Goal: Transaction & Acquisition: Purchase product/service

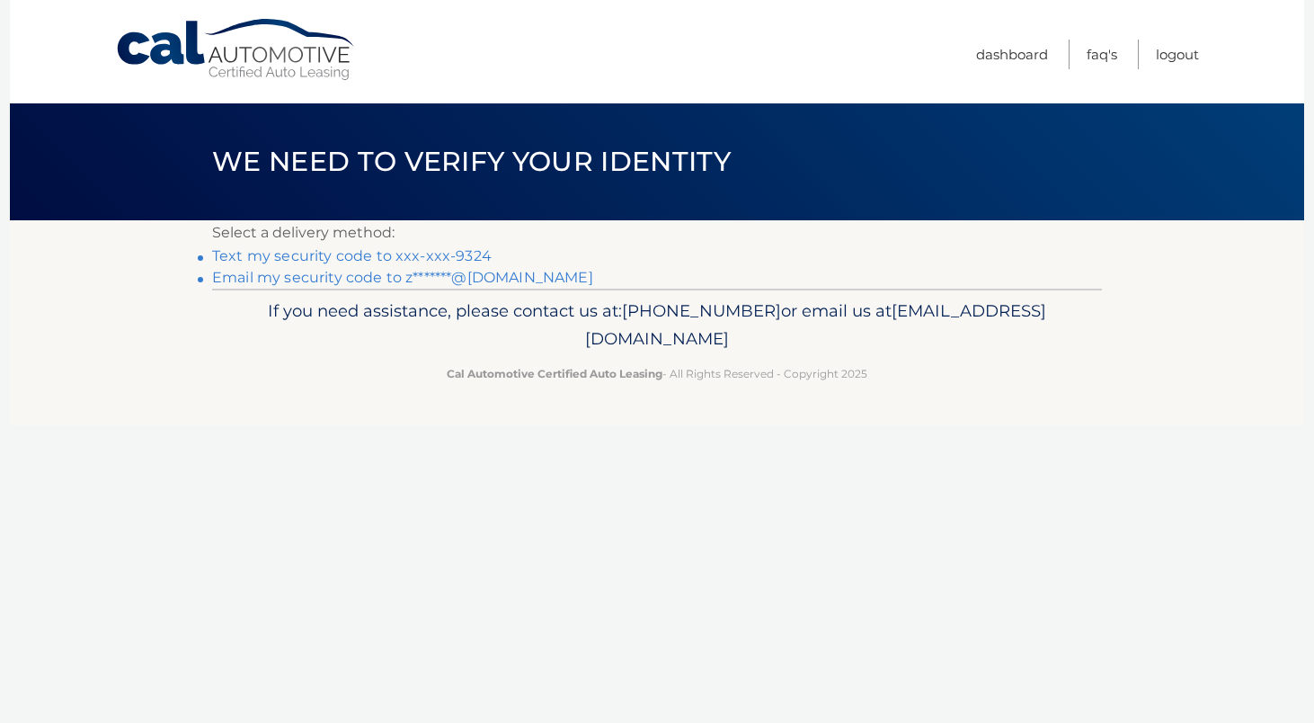
click at [419, 254] on link "Text my security code to xxx-xxx-9324" at bounding box center [352, 255] width 280 height 17
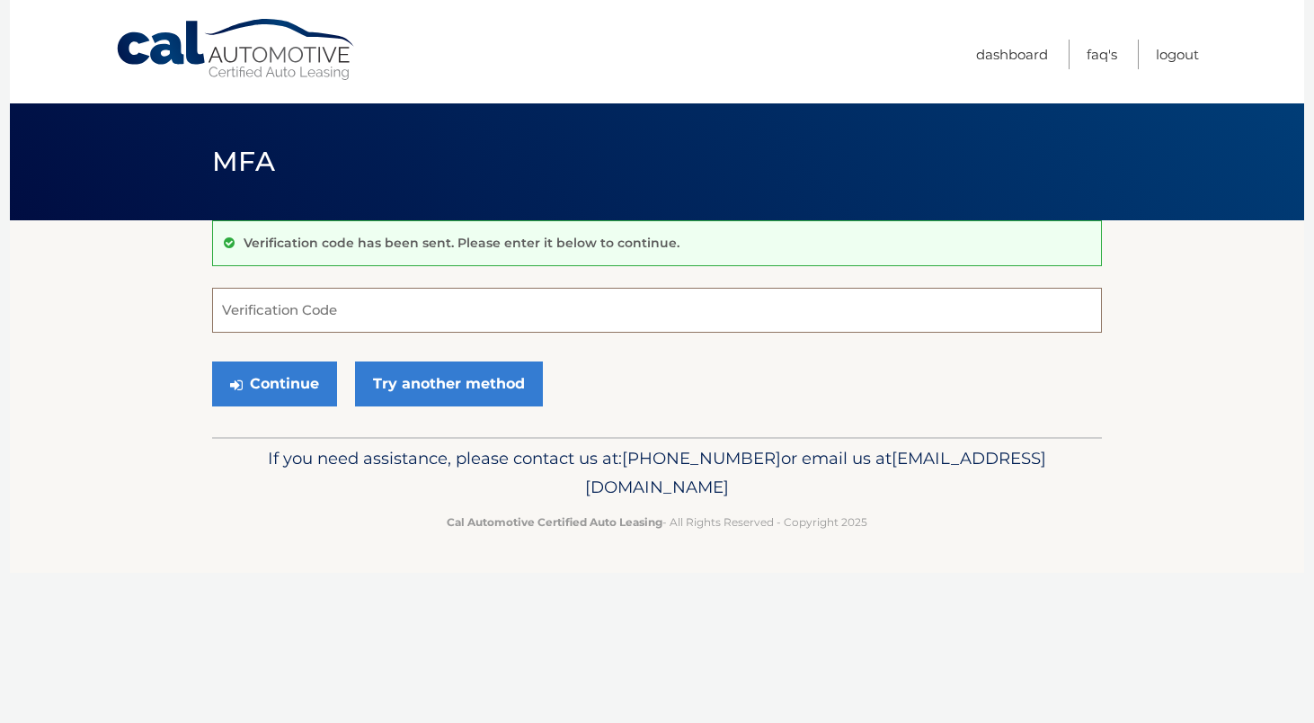
click at [298, 307] on input "Verification Code" at bounding box center [657, 310] width 890 height 45
type input "205547"
click at [212, 361] on button "Continue" at bounding box center [274, 383] width 125 height 45
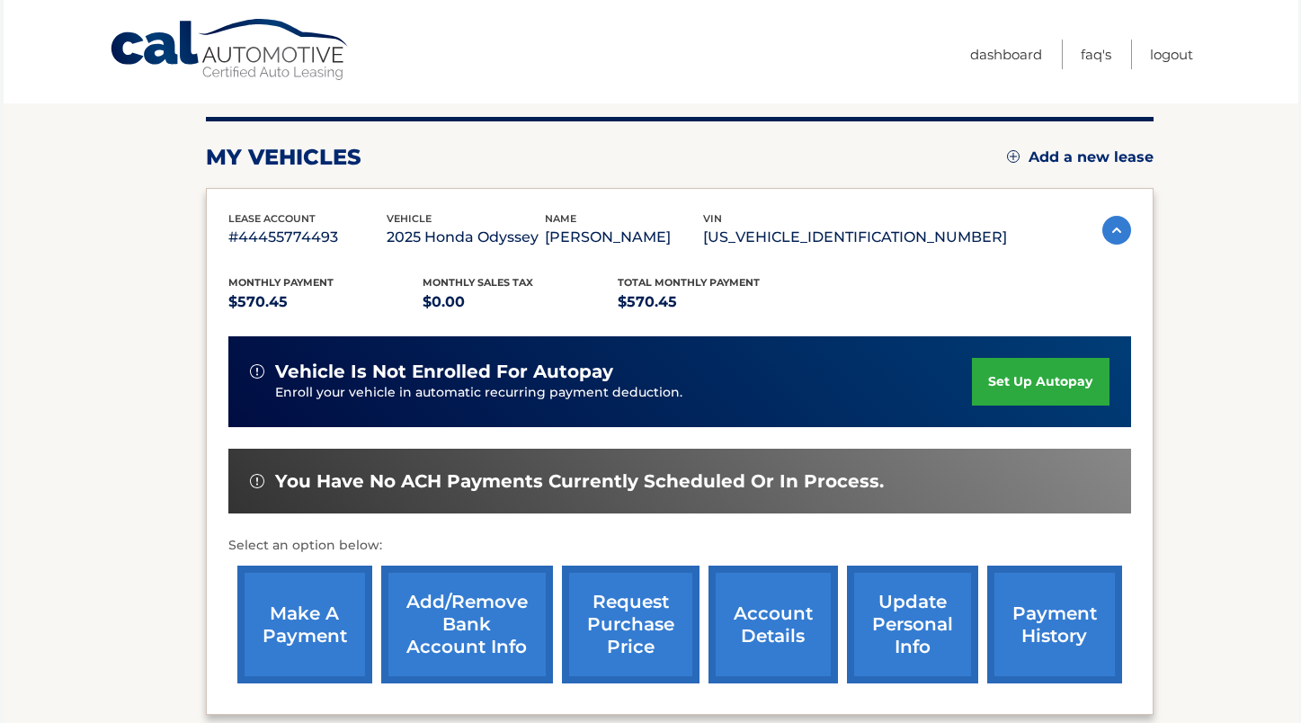
scroll to position [217, 0]
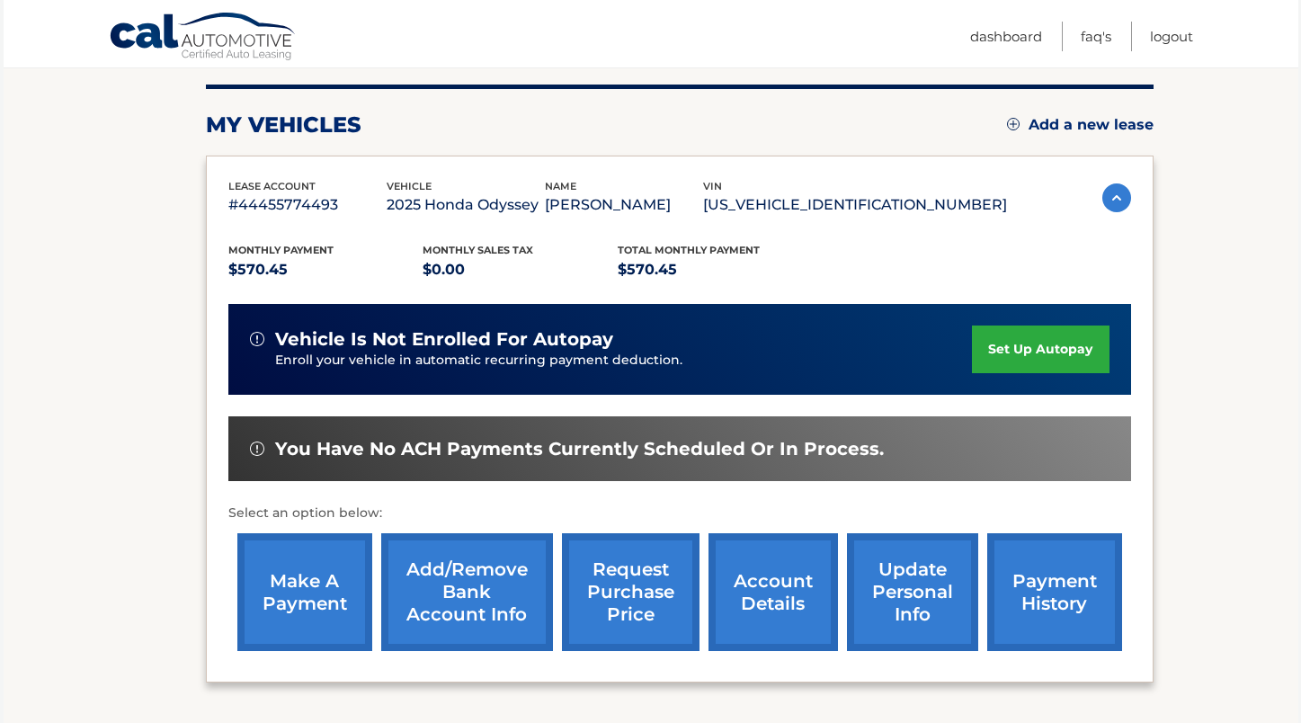
click at [321, 581] on link "make a payment" at bounding box center [304, 592] width 135 height 118
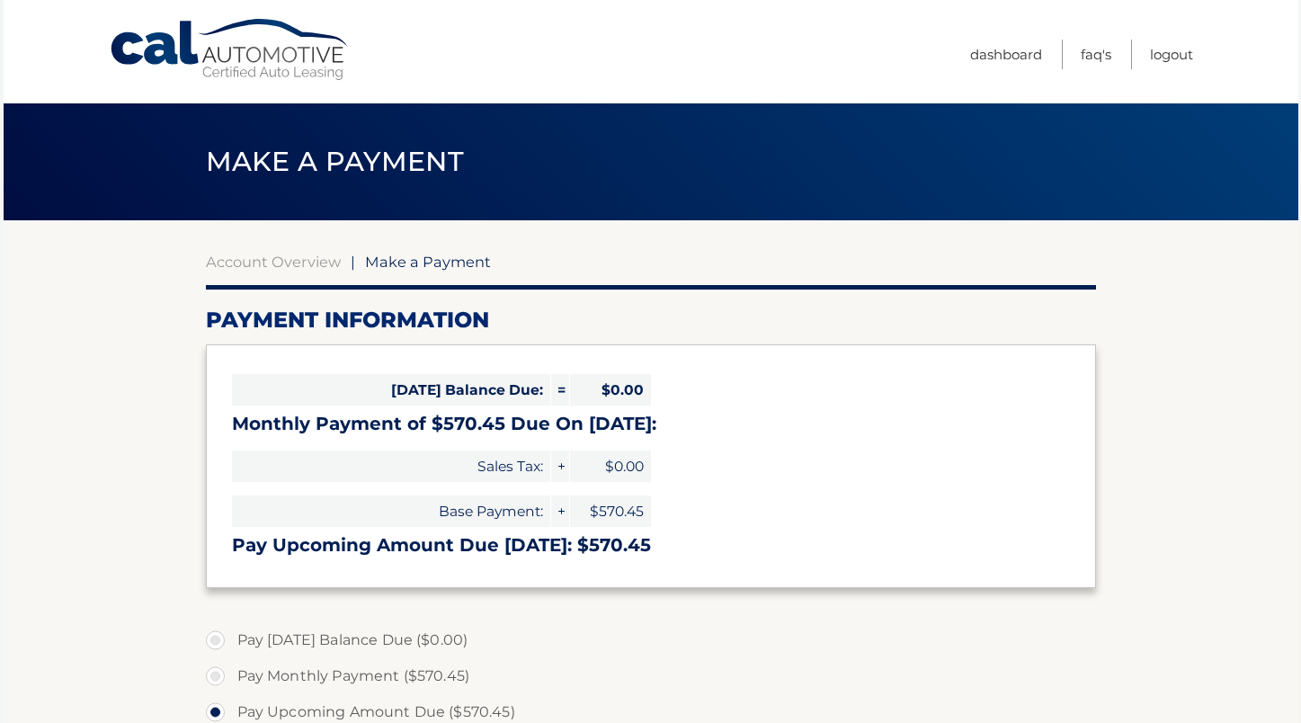
select select "YTg3MGFkZTEtMjJkNy00ODQ4LWJjNmItNGE0YzhkZThlMWM4"
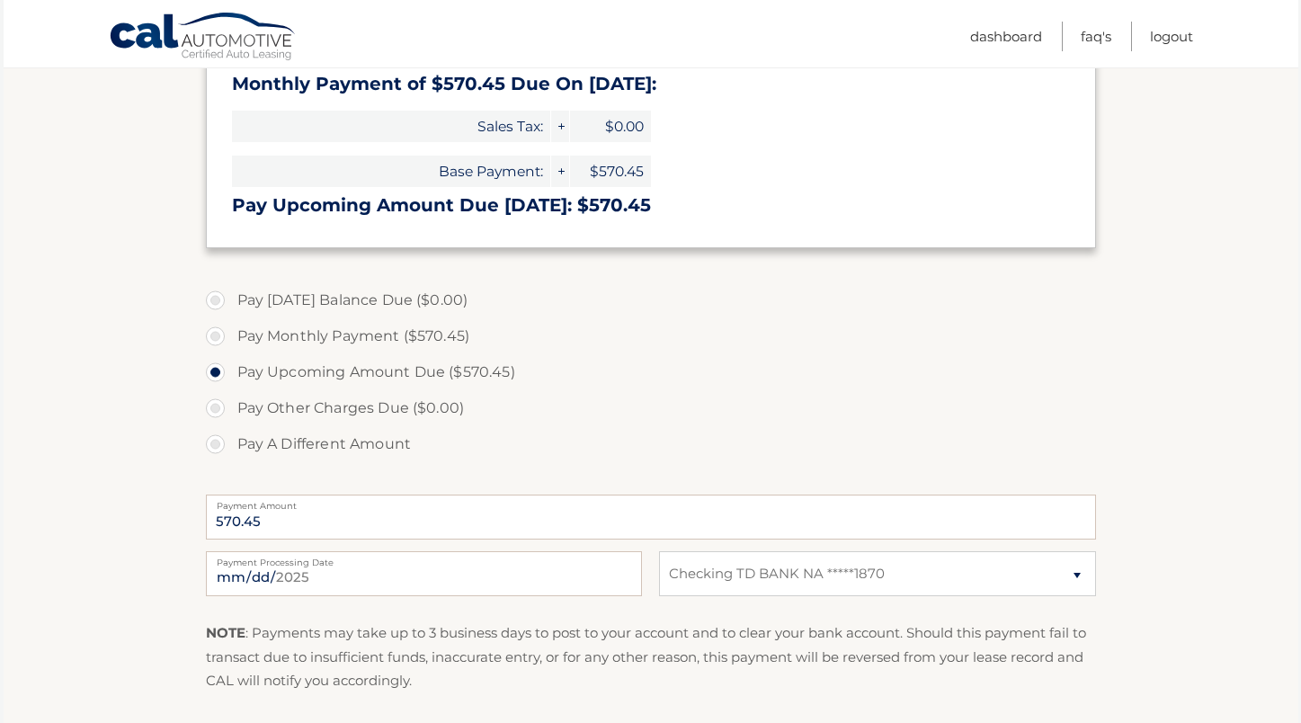
scroll to position [365, 0]
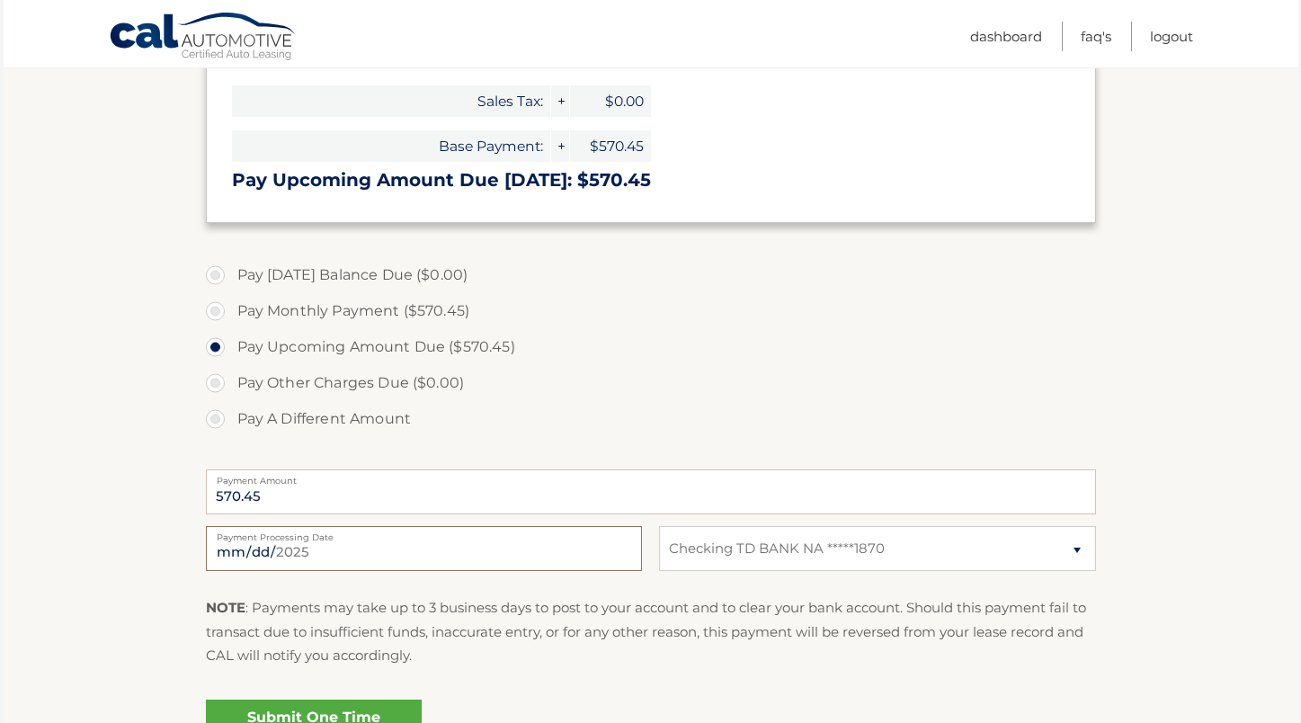
click at [278, 552] on input "2025-10-03" at bounding box center [424, 548] width 436 height 45
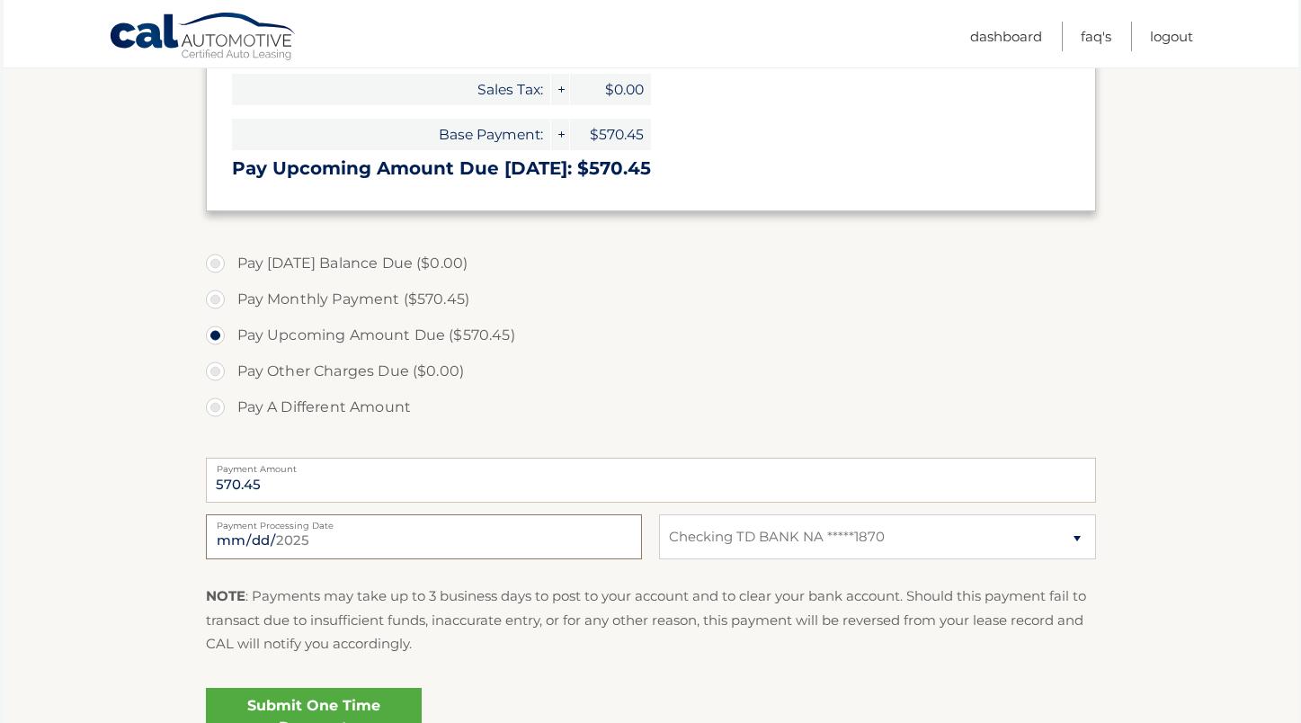
click at [248, 536] on input "2025-10-03" at bounding box center [424, 536] width 436 height 45
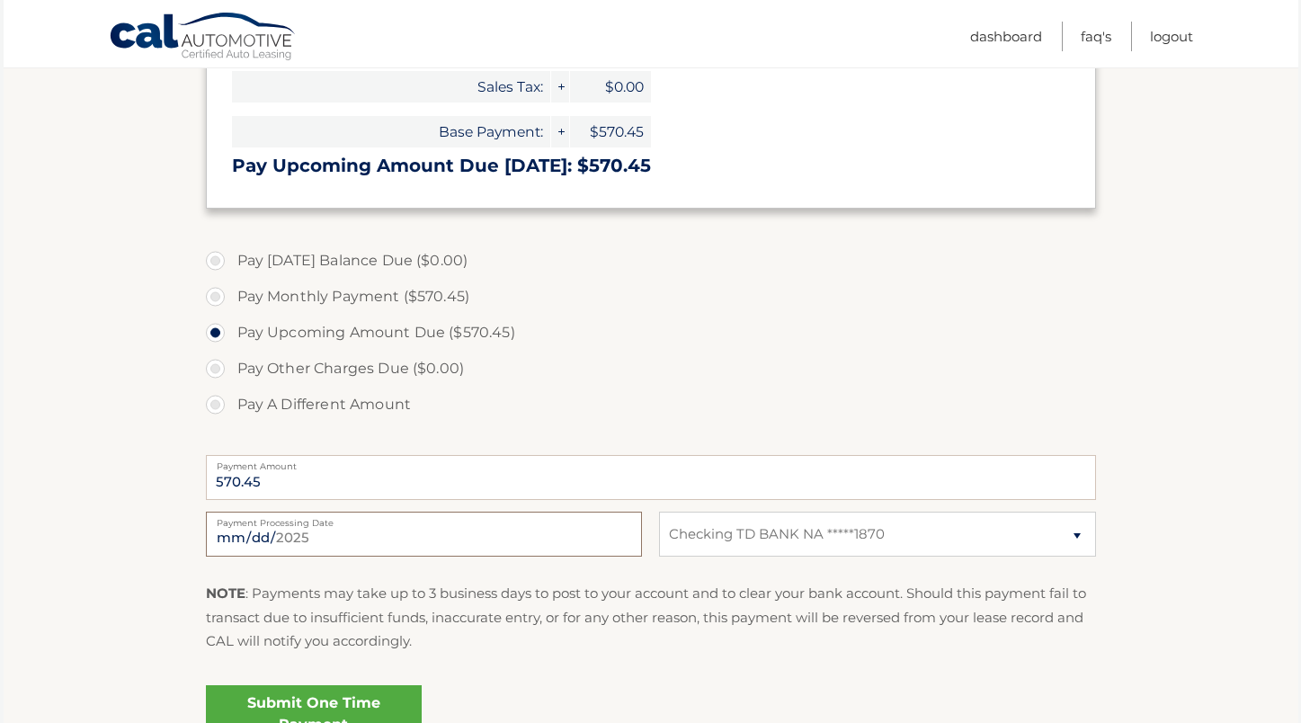
click at [233, 537] on input "2025-10-03" at bounding box center [424, 533] width 436 height 45
type input "2025-10-17"
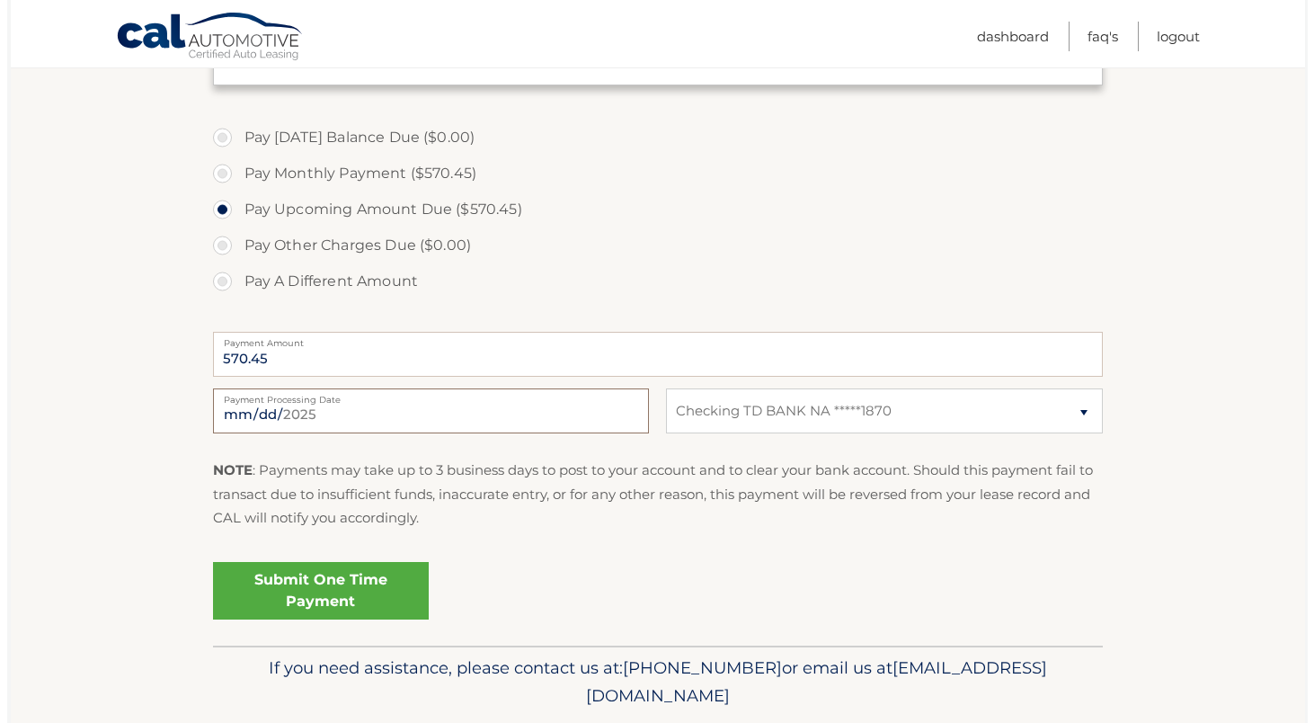
scroll to position [505, 0]
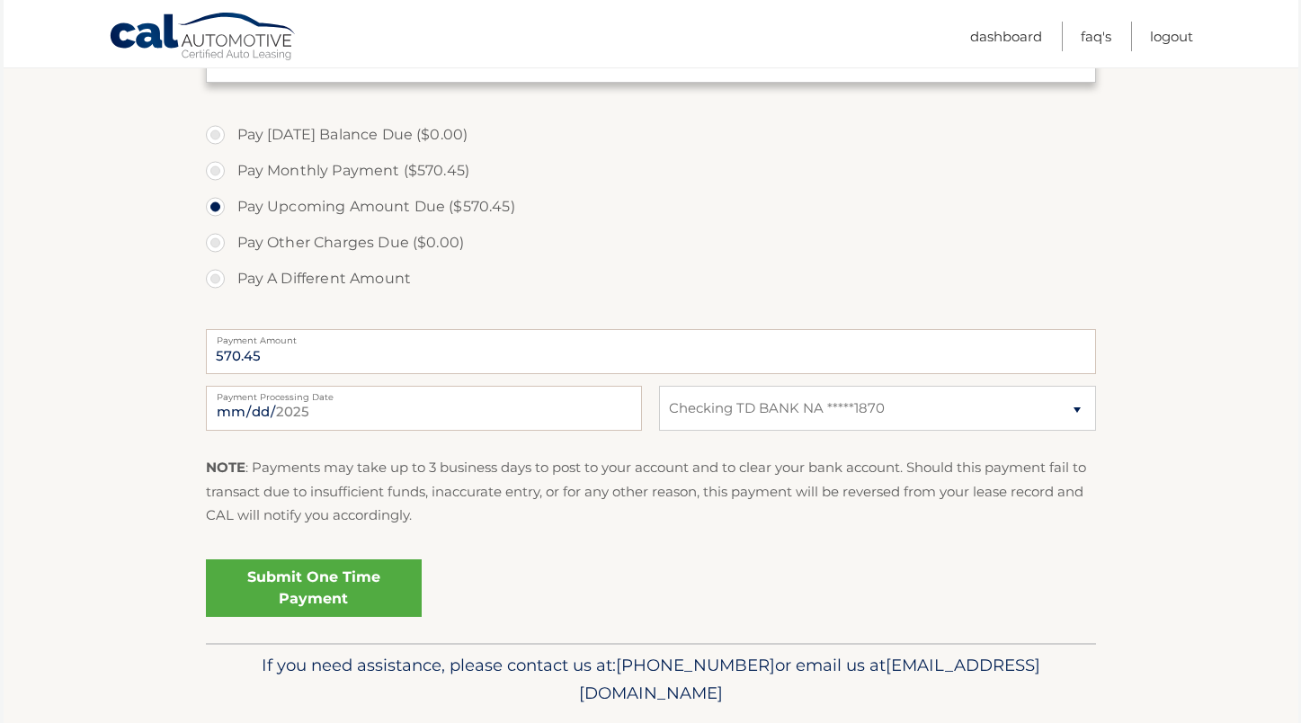
click at [325, 609] on link "Submit One Time Payment" at bounding box center [314, 588] width 216 height 58
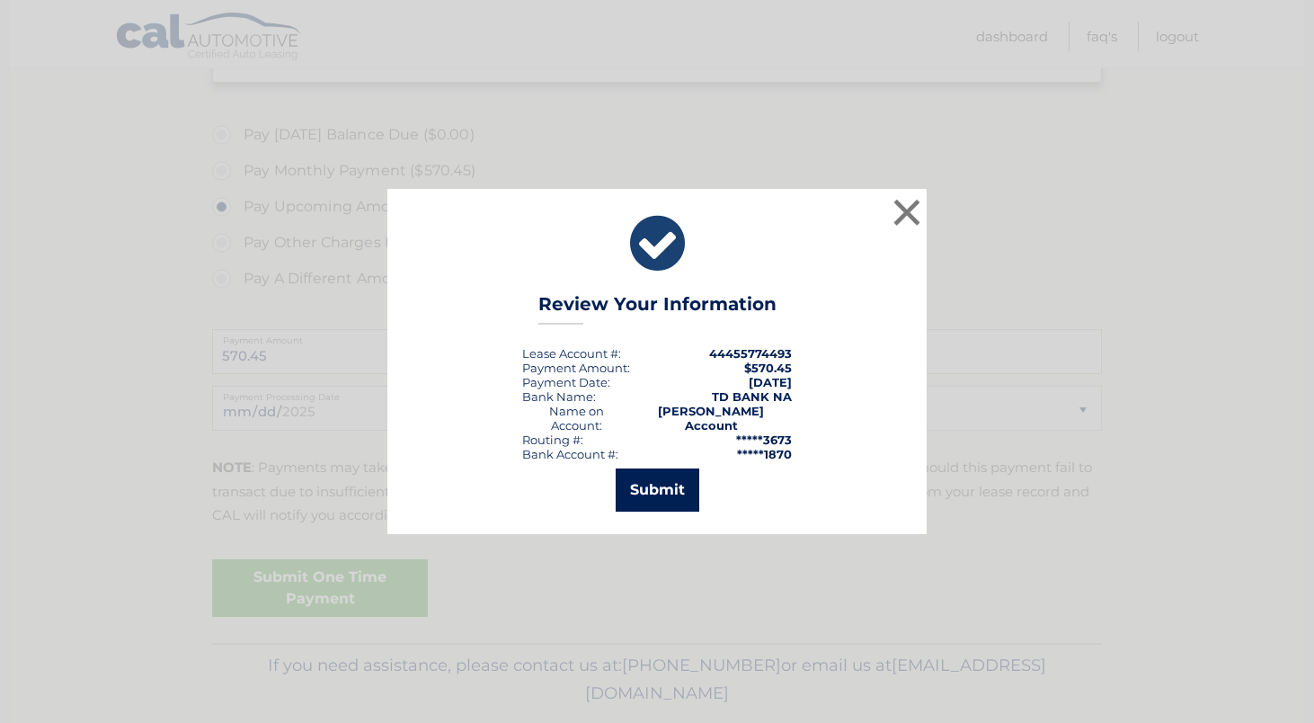
click at [655, 475] on button "Submit" at bounding box center [658, 489] width 84 height 43
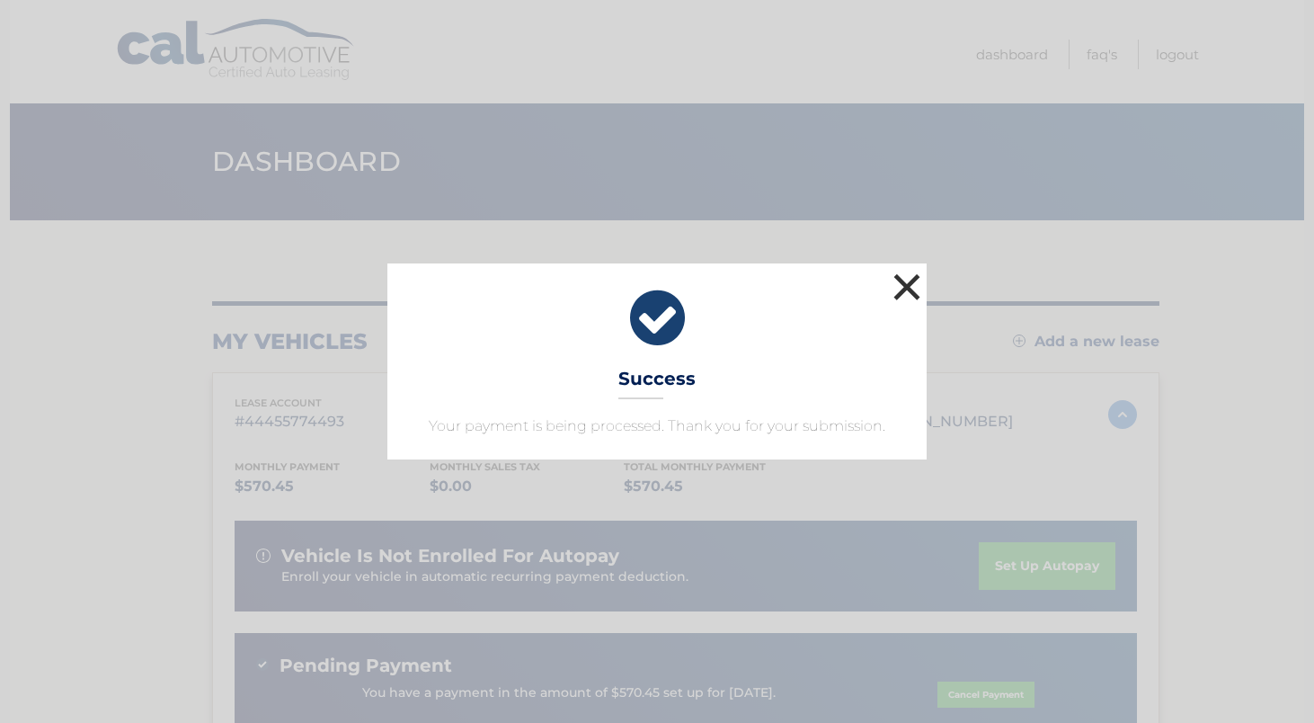
click at [901, 278] on button "×" at bounding box center [907, 287] width 36 height 36
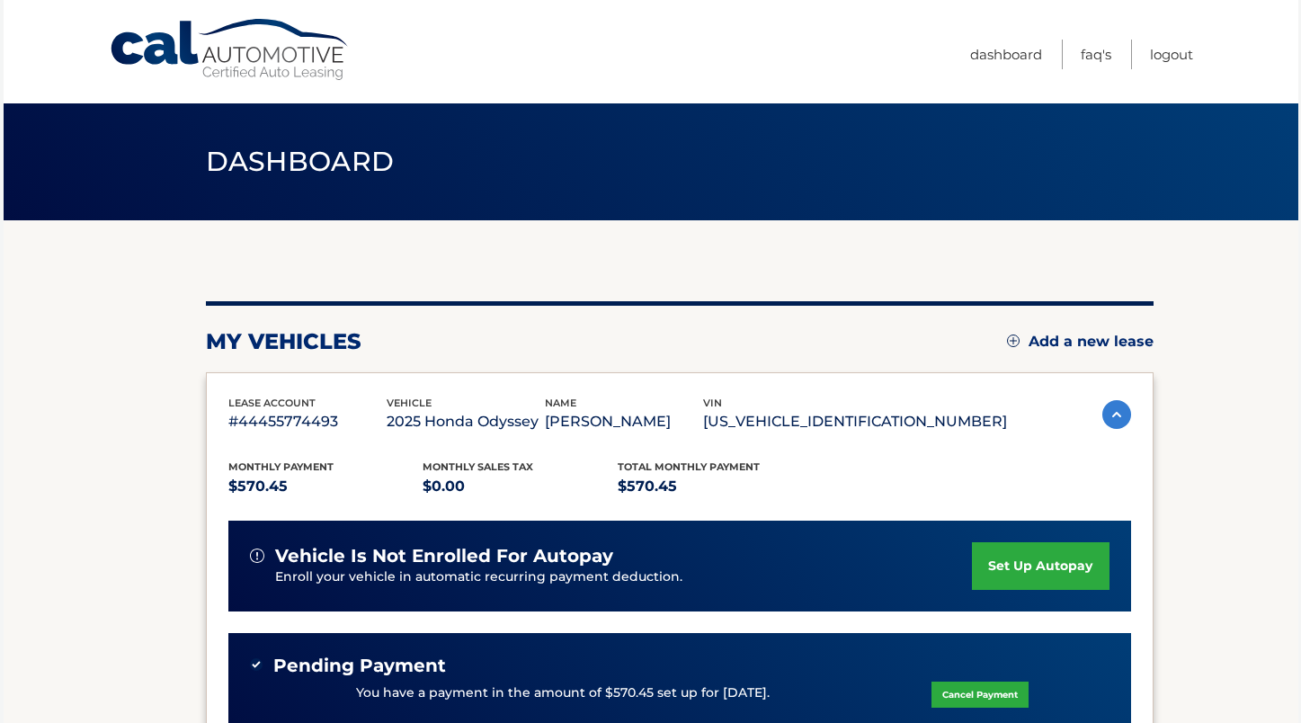
click at [1163, 204] on div "Dashboard" at bounding box center [651, 161] width 1294 height 117
click at [1169, 51] on link "Logout" at bounding box center [1171, 55] width 43 height 30
